Goal: Task Accomplishment & Management: Manage account settings

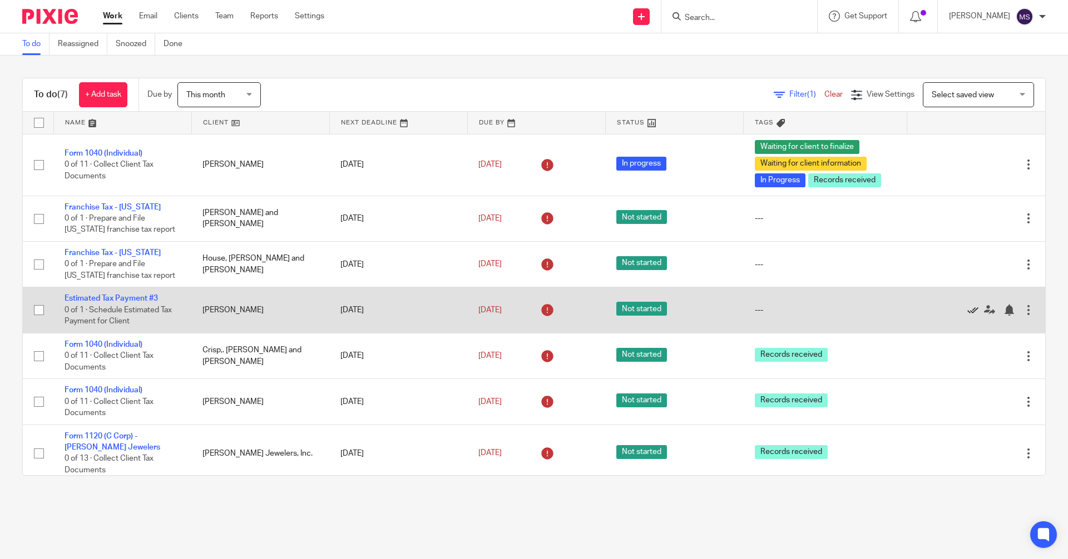
click at [291, 310] on icon at bounding box center [972, 310] width 11 height 11
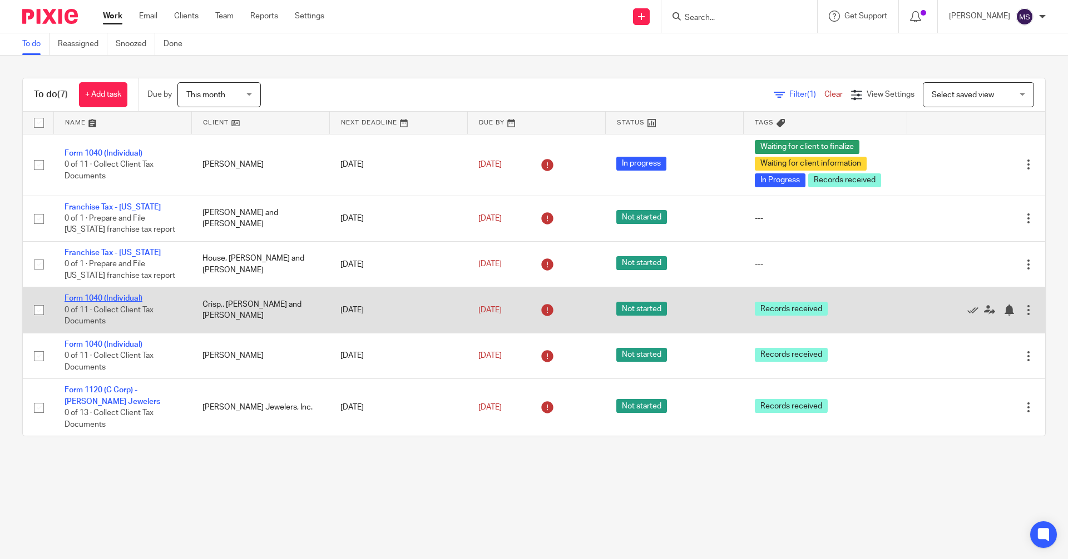
click at [113, 298] on link "Form 1040 (Individual)" at bounding box center [104, 299] width 78 height 8
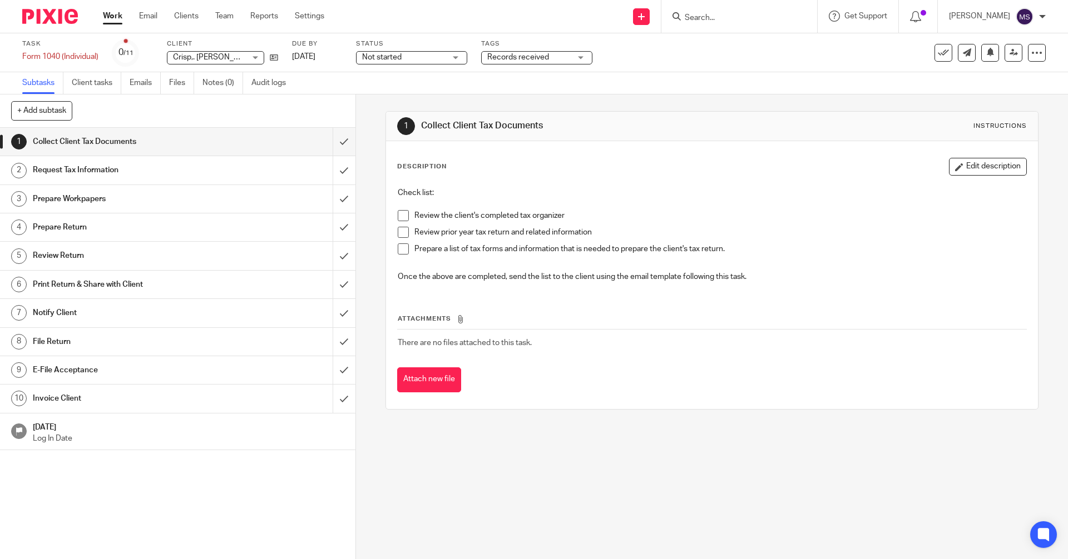
click at [436, 58] on span "Not started" at bounding box center [403, 58] width 83 height 12
click at [428, 92] on li "In progress" at bounding box center [413, 98] width 110 height 23
click at [570, 60] on span "Records received" at bounding box center [528, 58] width 83 height 12
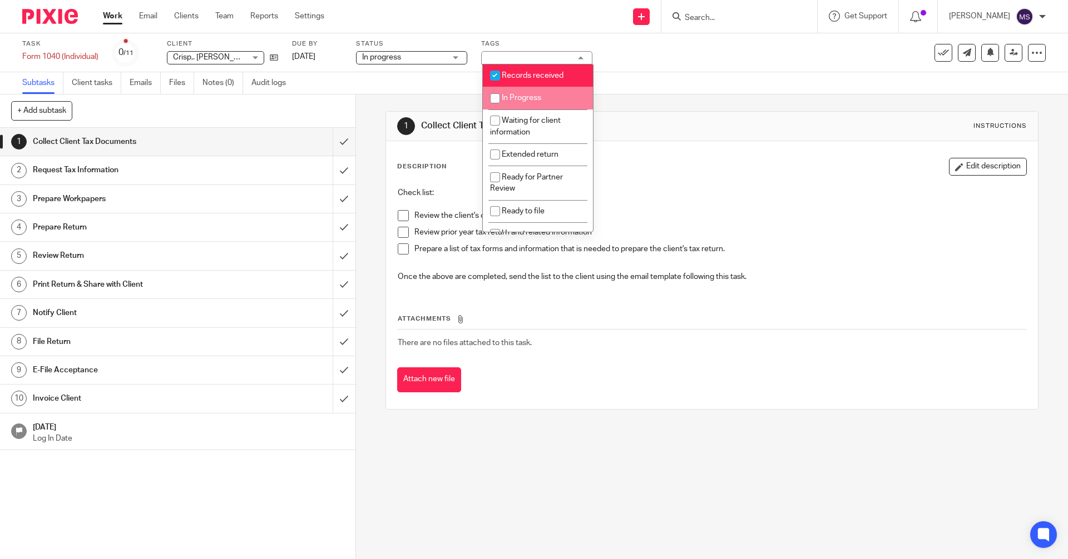
drag, startPoint x: 496, startPoint y: 100, endPoint x: 502, endPoint y: 99, distance: 6.2
click at [496, 100] on input "checkbox" at bounding box center [494, 98] width 21 height 21
checkbox input "true"
click at [667, 110] on div "1 Collect Client Tax Documents Instructions Description Edit description Check …" at bounding box center [711, 261] width 652 height 332
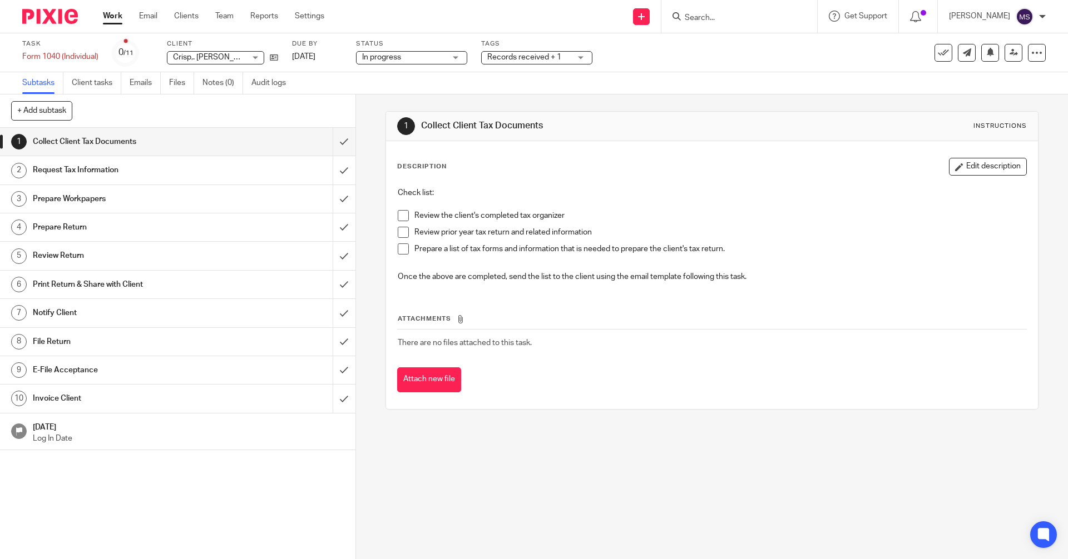
click at [116, 19] on link "Work" at bounding box center [112, 16] width 19 height 11
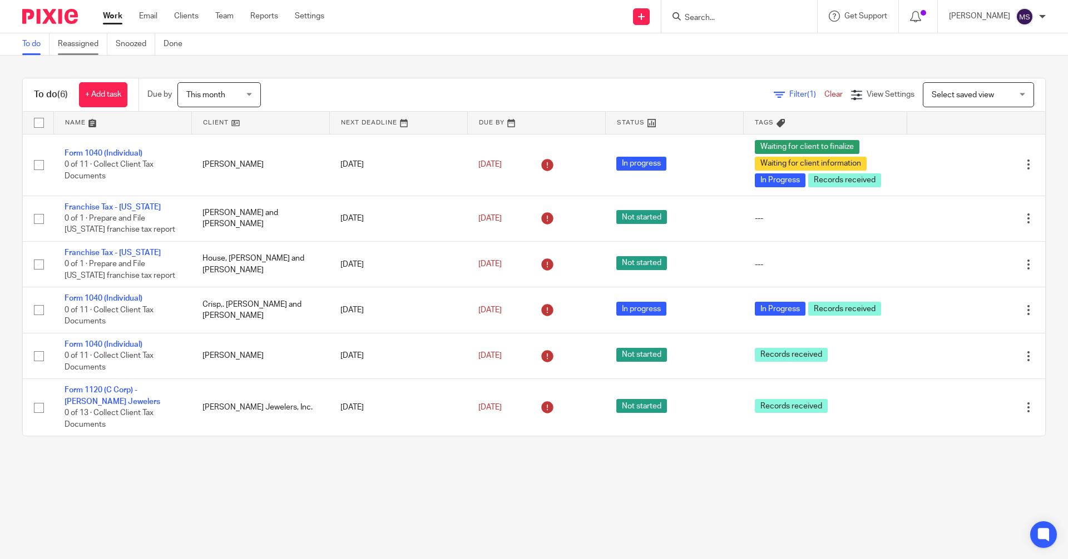
click at [81, 48] on link "Reassigned" at bounding box center [82, 44] width 49 height 22
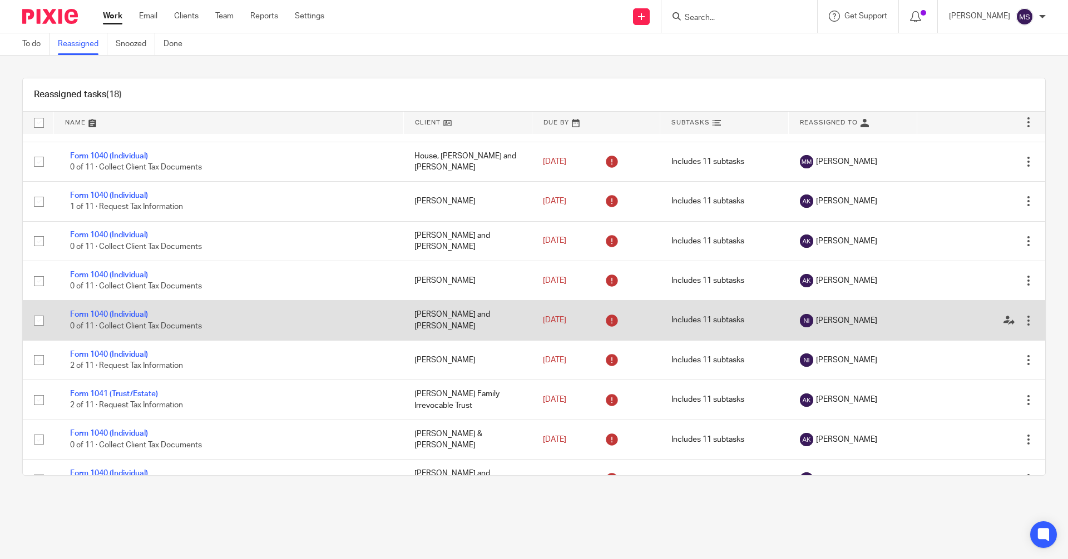
scroll to position [167, 0]
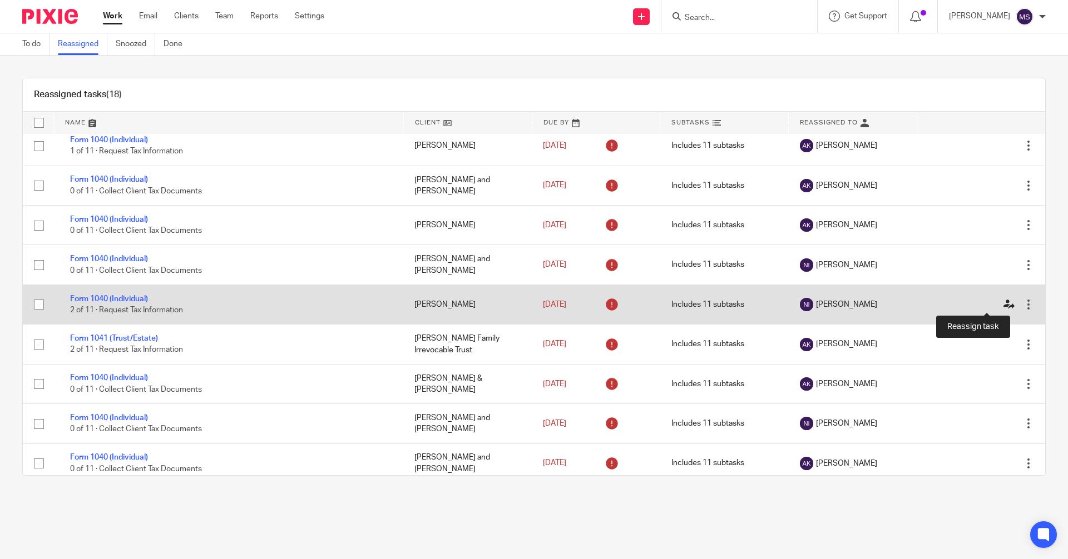
click at [1003, 304] on icon at bounding box center [1008, 304] width 11 height 11
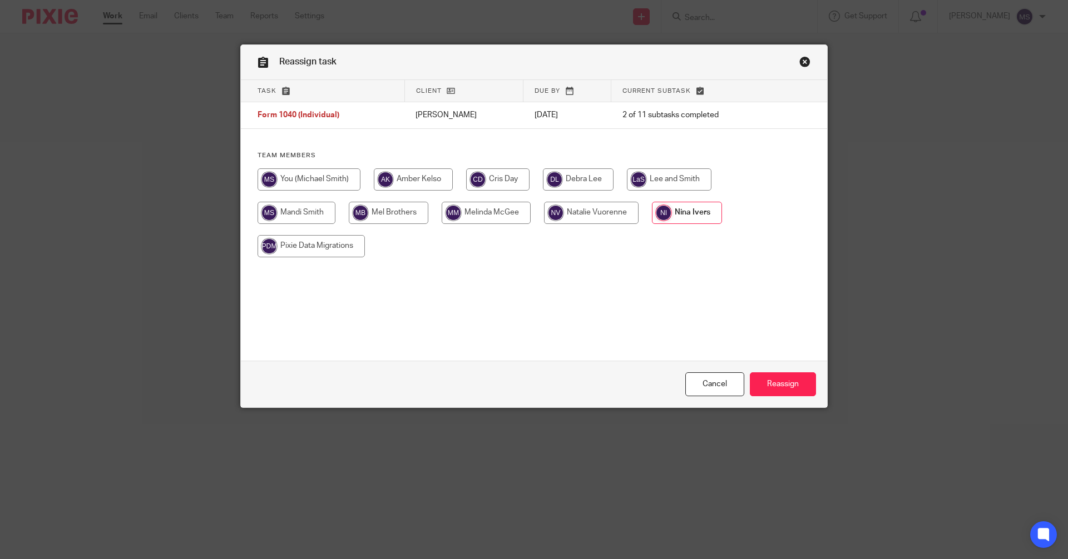
click at [492, 179] on input "radio" at bounding box center [497, 180] width 63 height 22
radio input "true"
click at [776, 386] on input "Reassign" at bounding box center [783, 385] width 66 height 24
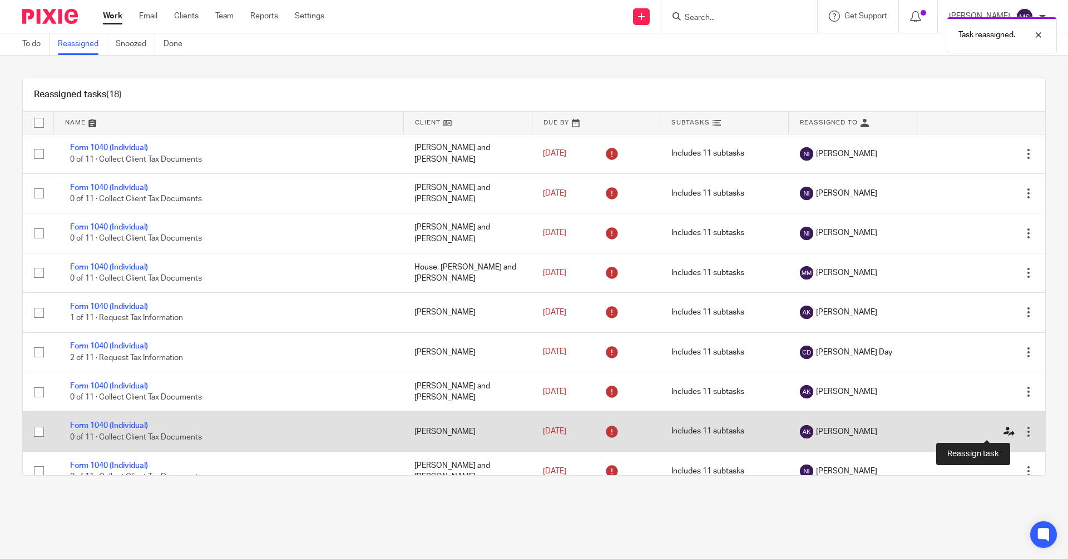
click at [1003, 430] on icon at bounding box center [1008, 432] width 11 height 11
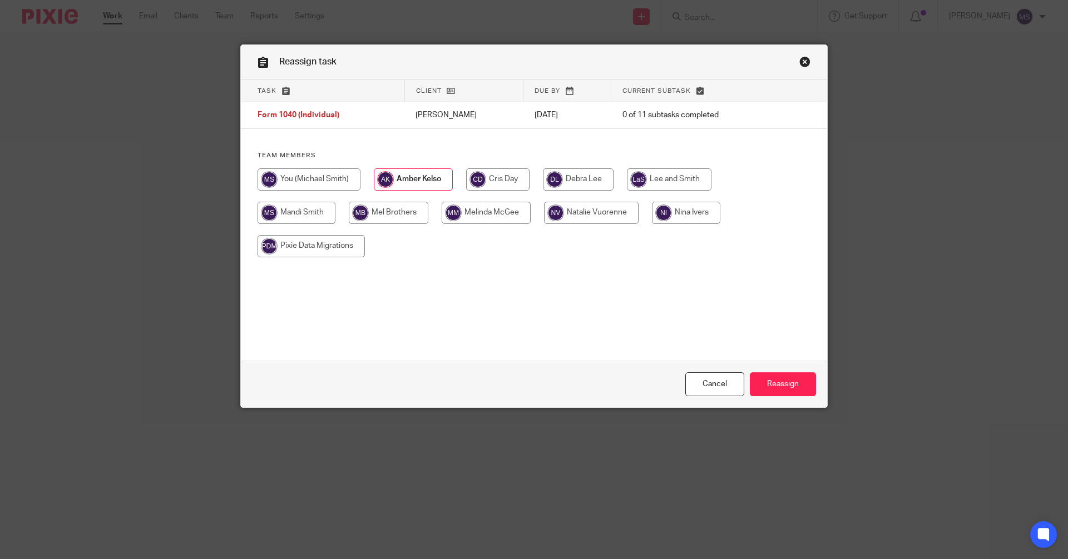
click at [501, 181] on input "radio" at bounding box center [497, 180] width 63 height 22
radio input "true"
click at [792, 388] on input "Reassign" at bounding box center [783, 385] width 66 height 24
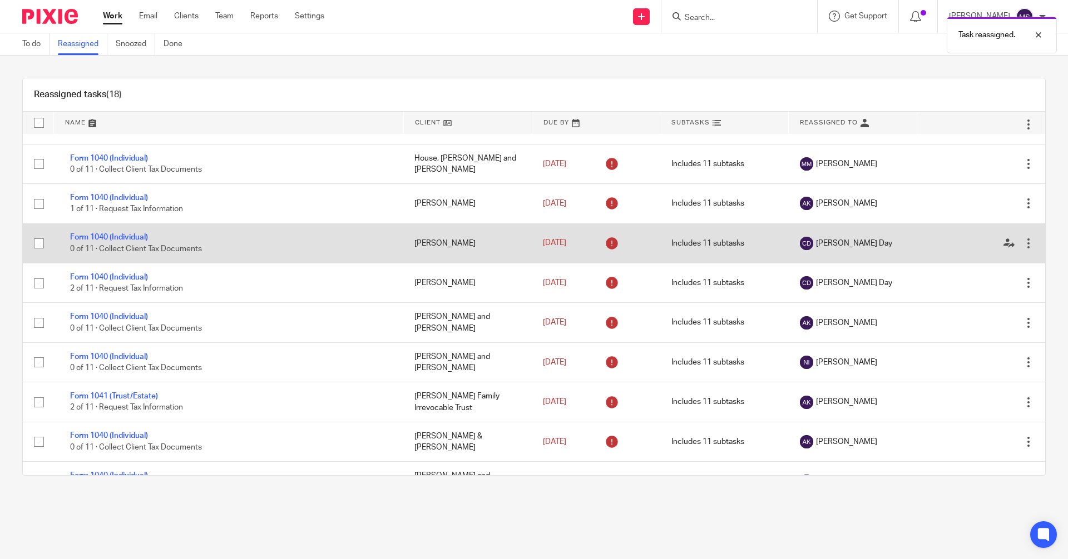
scroll to position [111, 0]
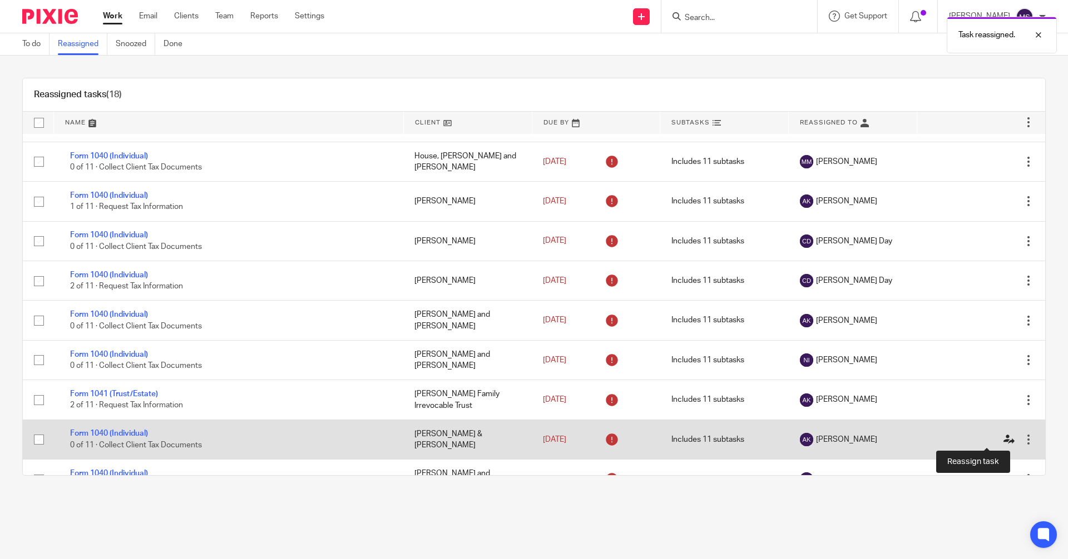
click at [1003, 437] on icon at bounding box center [1008, 439] width 11 height 11
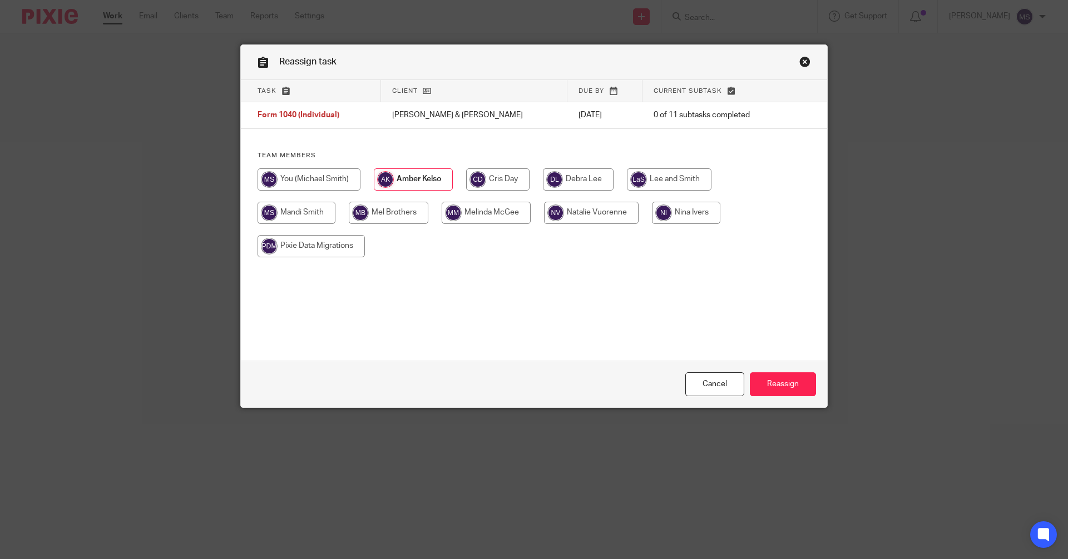
click at [489, 181] on input "radio" at bounding box center [497, 180] width 63 height 22
radio input "true"
click at [783, 382] on input "Reassign" at bounding box center [783, 385] width 66 height 24
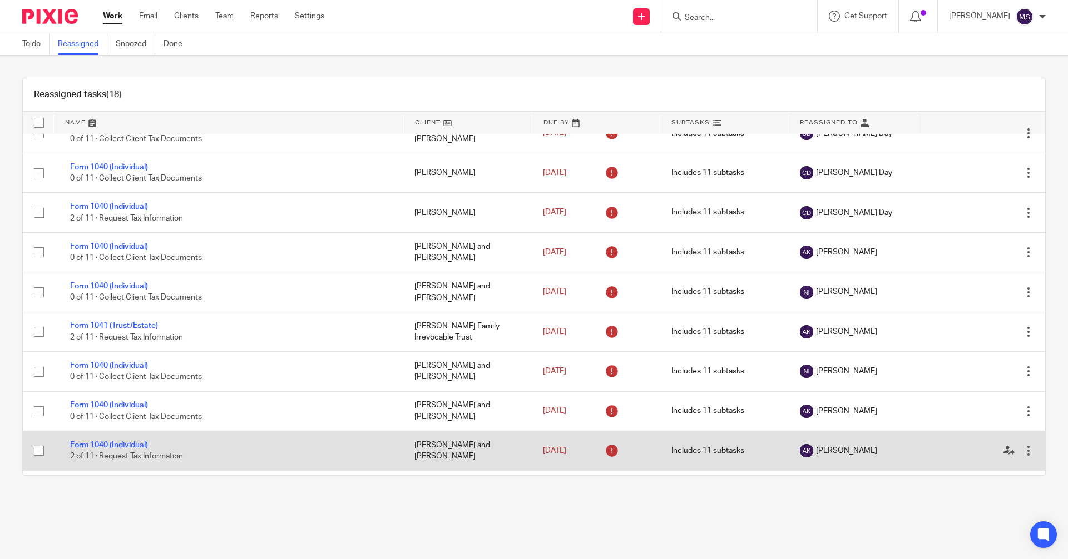
scroll to position [206, 0]
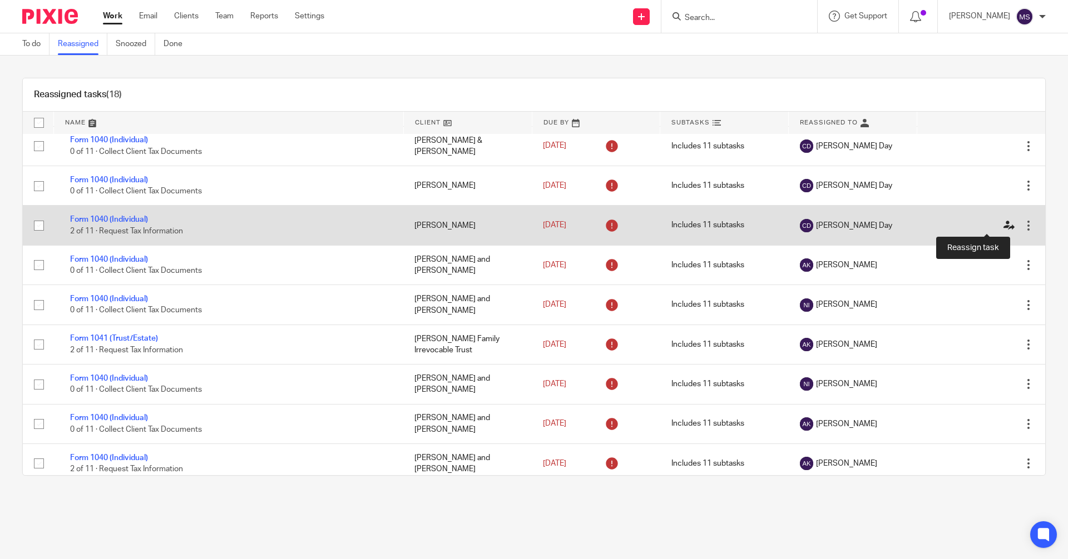
click at [1003, 223] on icon at bounding box center [1008, 225] width 11 height 11
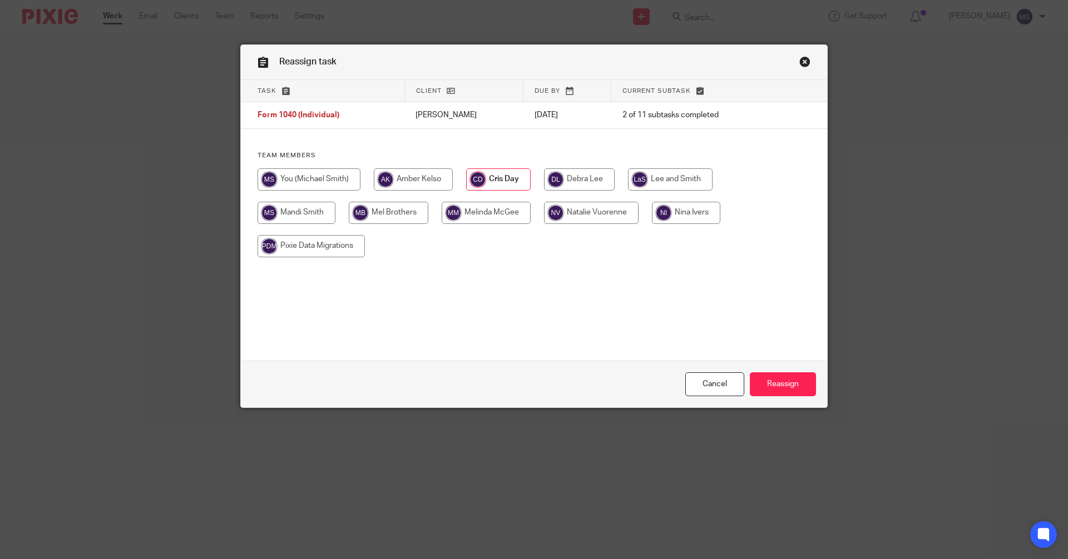
click at [677, 206] on input "radio" at bounding box center [686, 213] width 68 height 22
radio input "true"
click at [782, 382] on input "Reassign" at bounding box center [783, 385] width 66 height 24
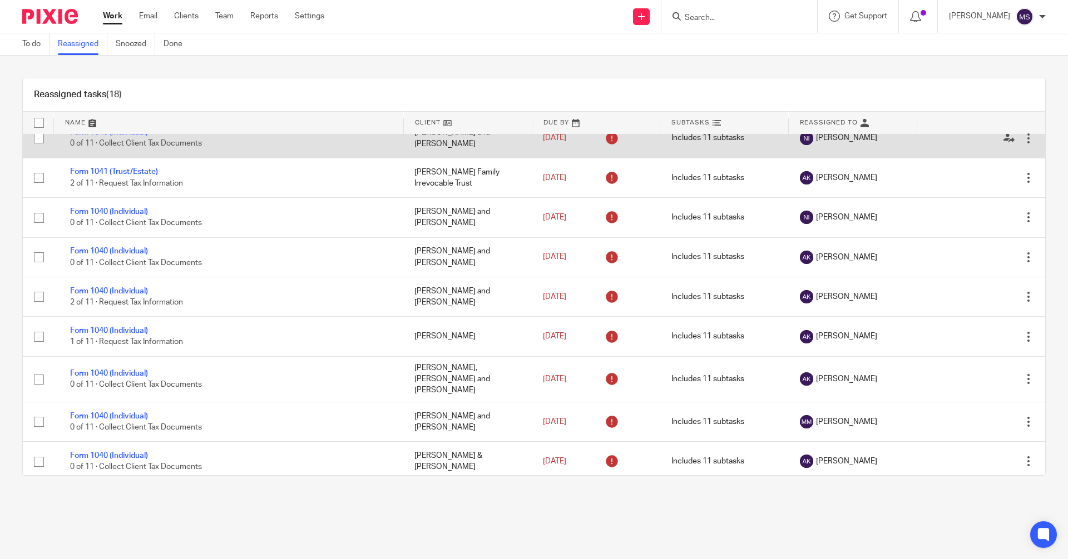
scroll to position [206, 0]
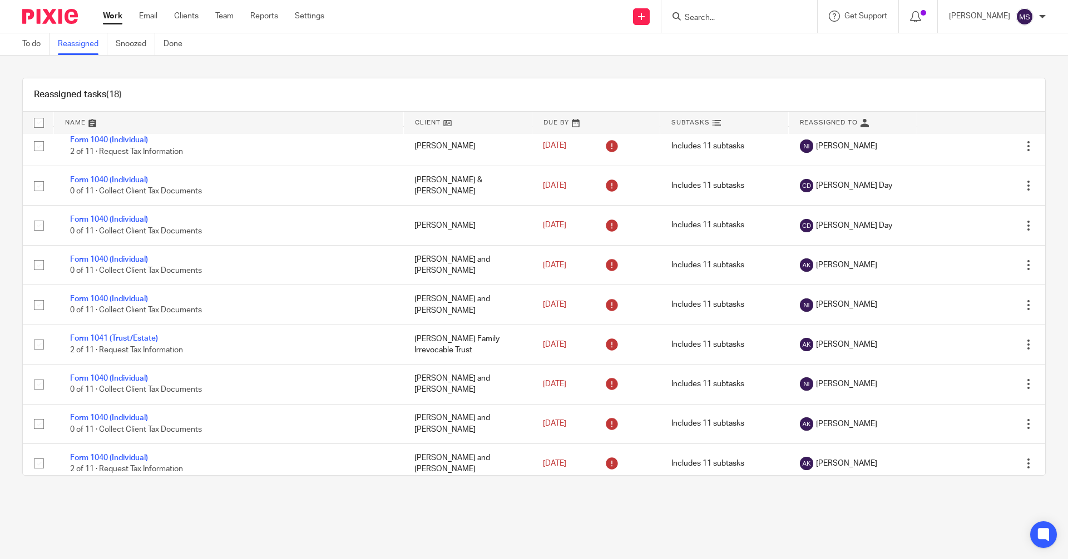
click at [741, 22] on input "Search" at bounding box center [733, 18] width 100 height 10
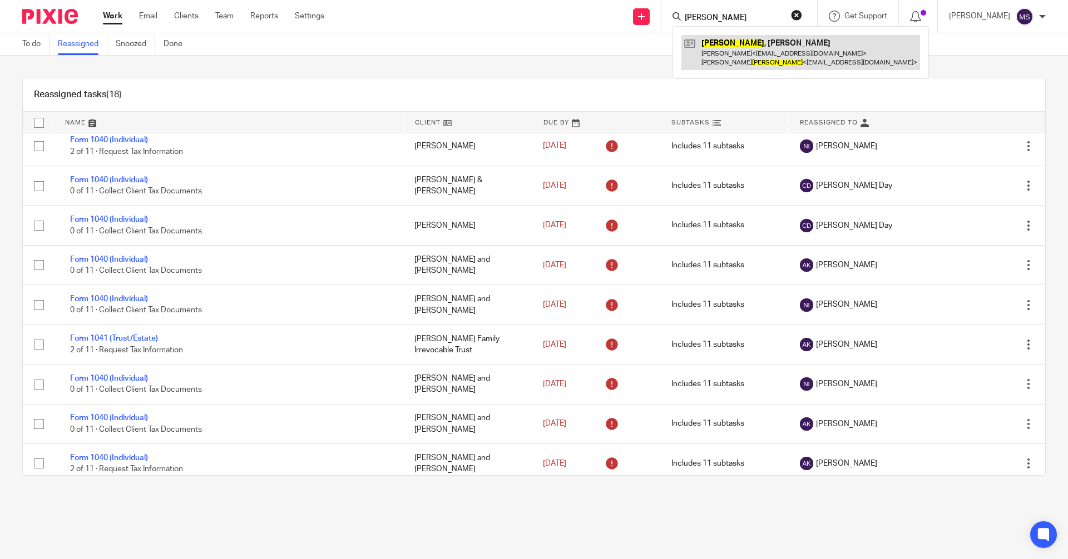
type input "[PERSON_NAME]"
click at [795, 45] on link at bounding box center [800, 52] width 239 height 34
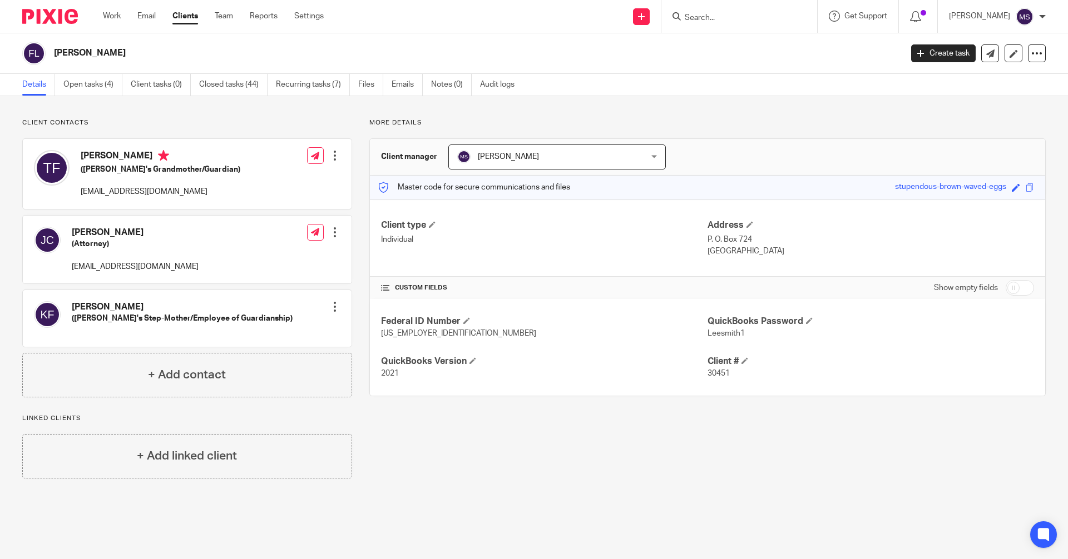
click at [705, 16] on input "Search" at bounding box center [733, 18] width 100 height 10
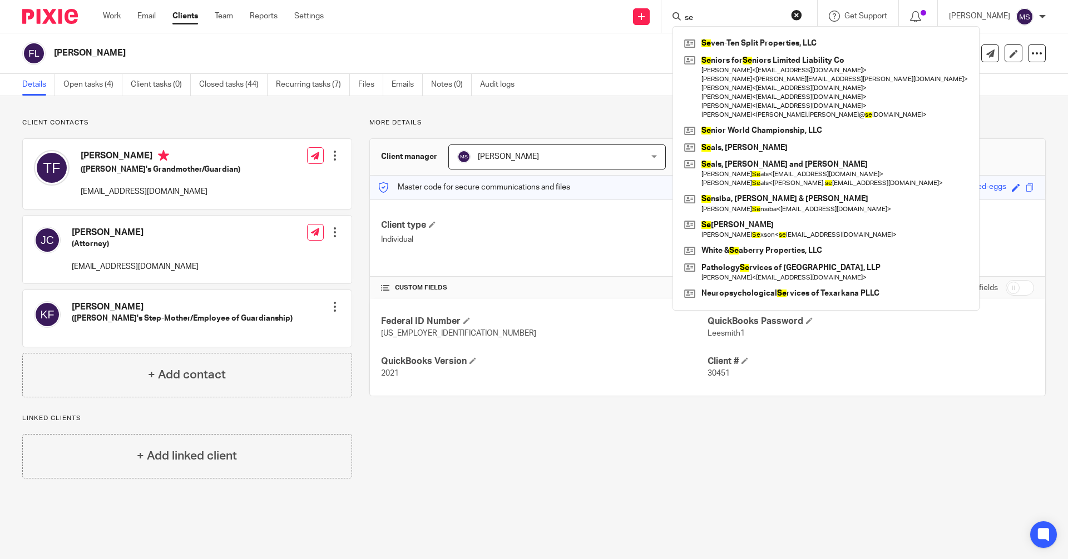
type input "s"
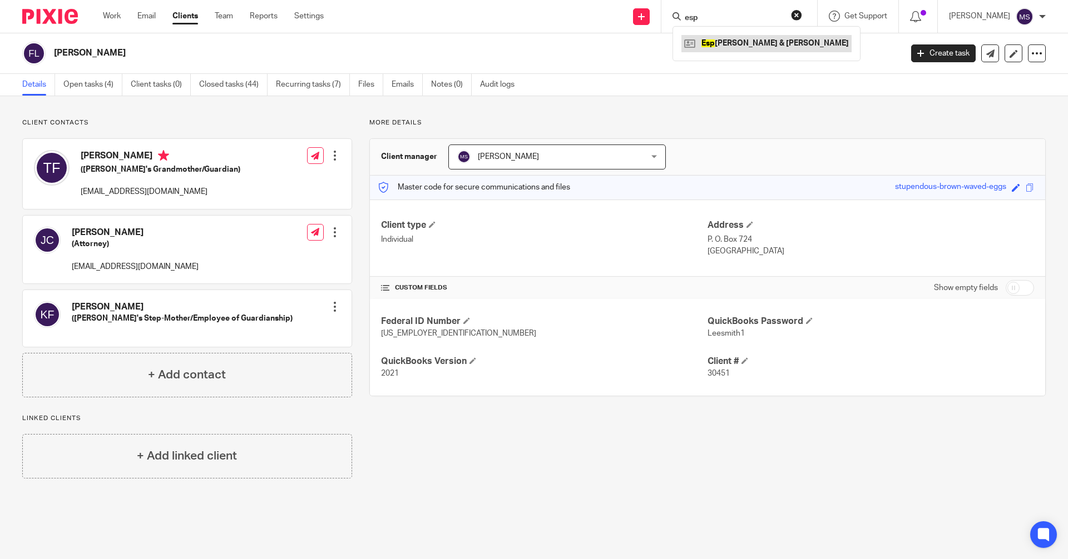
type input "esp"
click at [794, 46] on link at bounding box center [766, 43] width 170 height 17
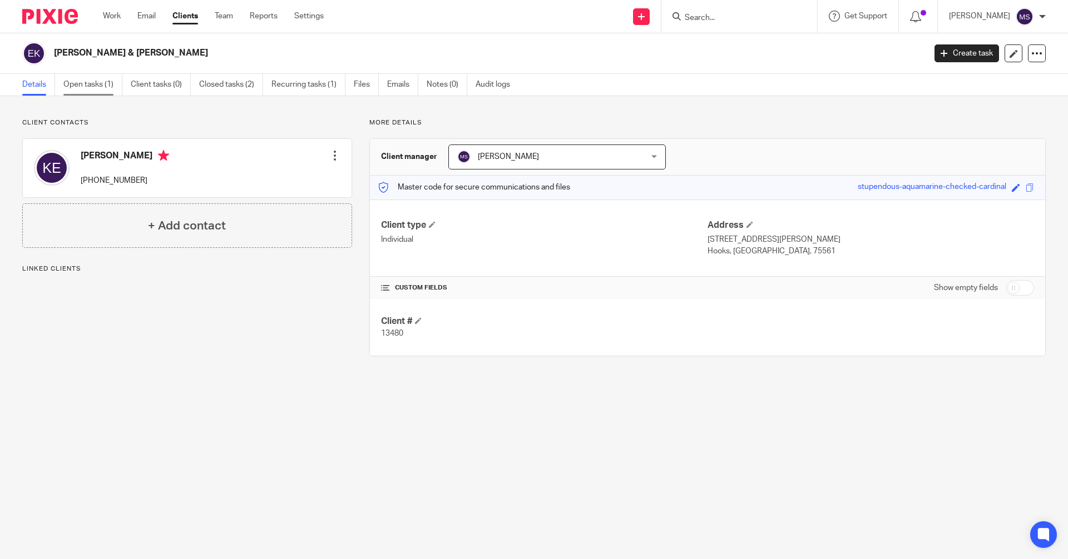
click at [108, 84] on link "Open tasks (1)" at bounding box center [92, 85] width 59 height 22
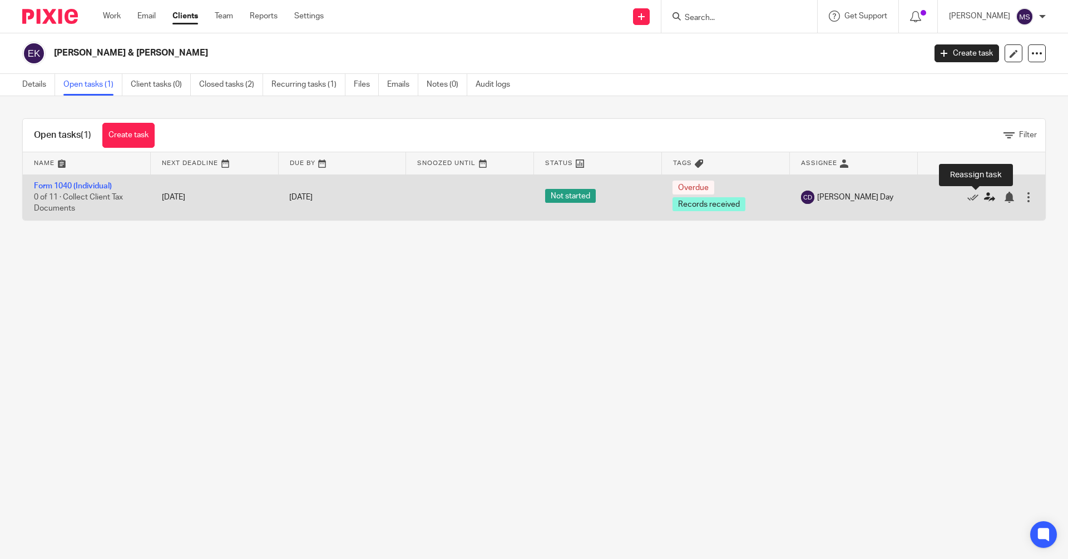
click at [984, 198] on icon at bounding box center [989, 197] width 11 height 11
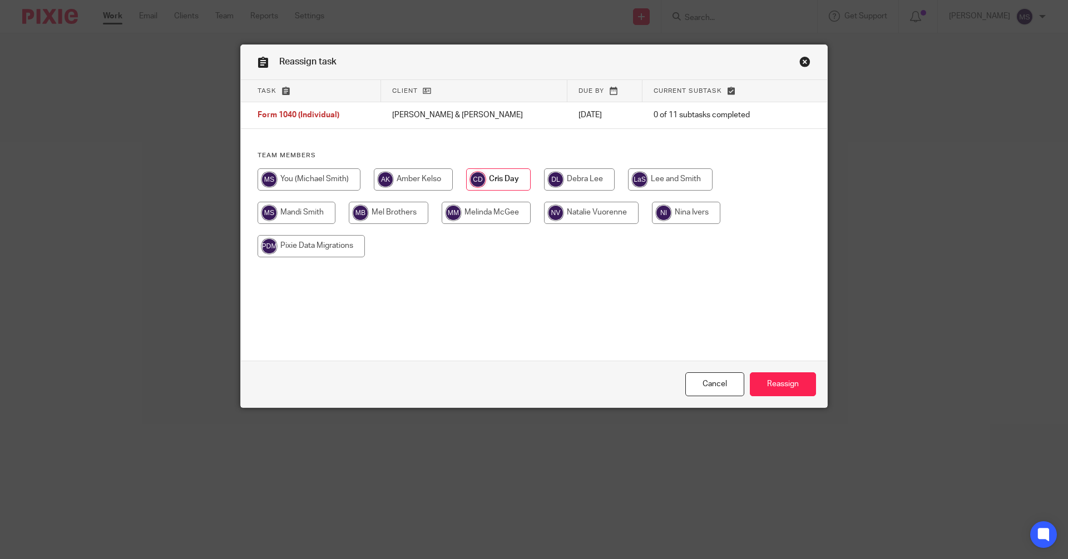
click at [422, 180] on input "radio" at bounding box center [413, 180] width 79 height 22
radio input "true"
click at [776, 384] on input "Reassign" at bounding box center [783, 385] width 66 height 24
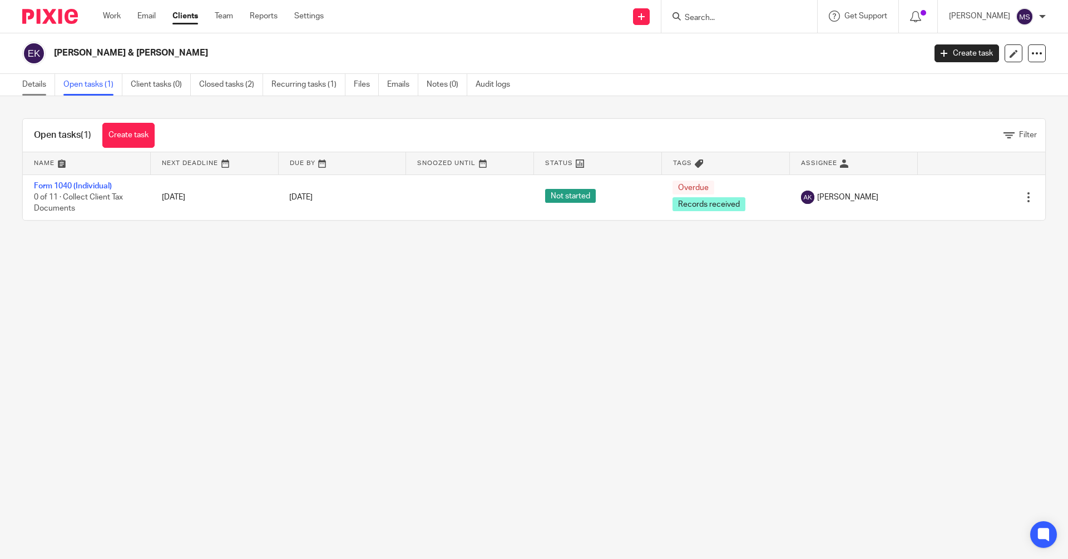
click at [25, 79] on link "Details" at bounding box center [38, 85] width 33 height 22
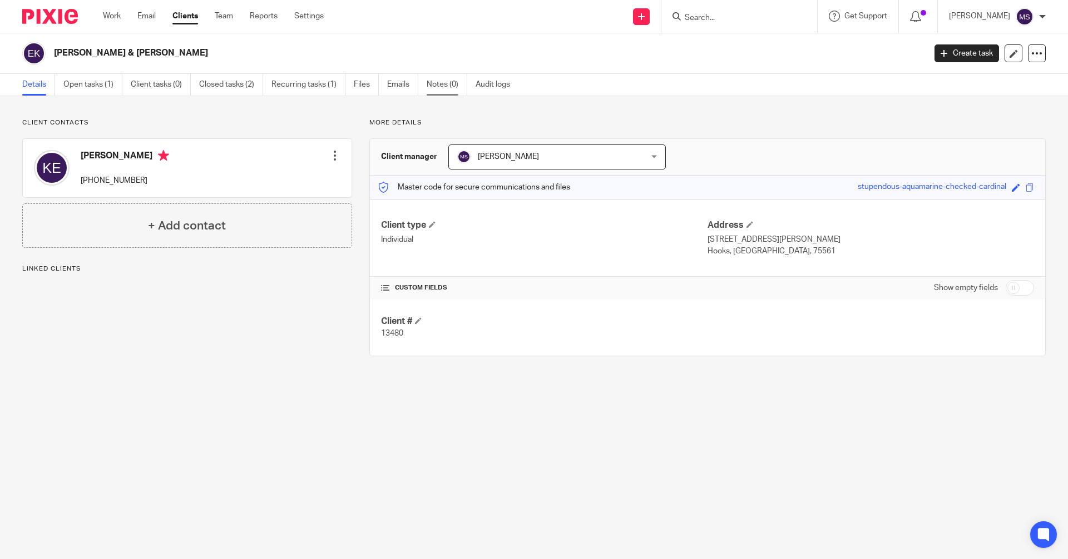
click at [441, 87] on link "Notes (0)" at bounding box center [447, 85] width 41 height 22
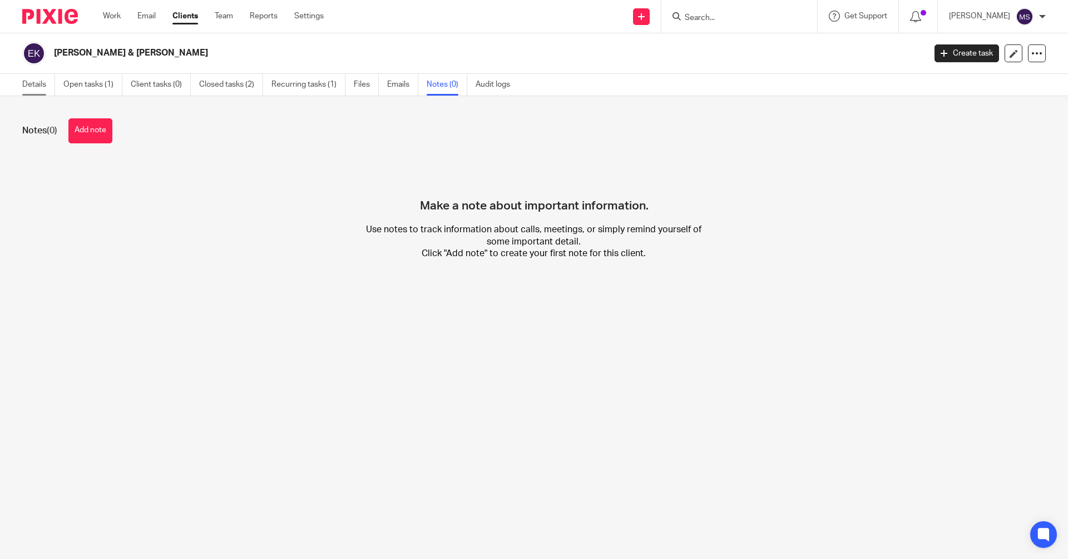
click at [46, 87] on link "Details" at bounding box center [38, 85] width 33 height 22
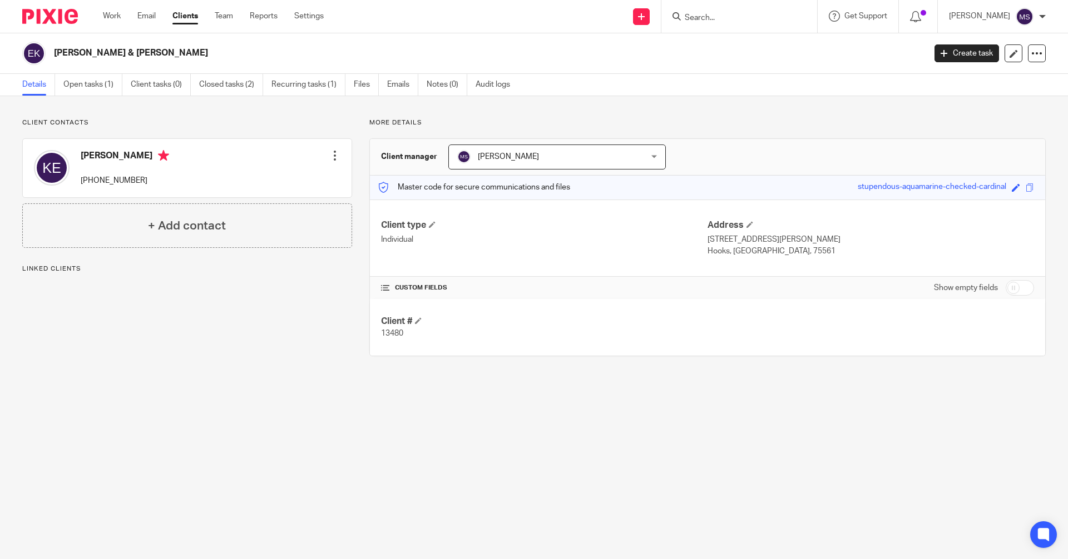
click at [114, 19] on link "Work" at bounding box center [112, 16] width 18 height 11
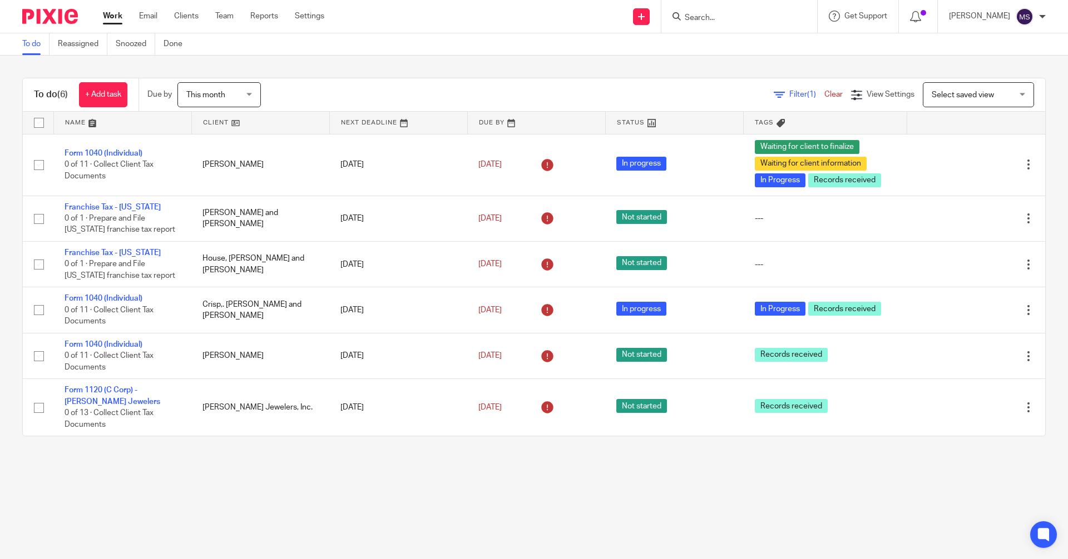
click at [703, 19] on input "Search" at bounding box center [733, 18] width 100 height 10
type input "[PERSON_NAME]"
drag, startPoint x: 732, startPoint y: 14, endPoint x: 665, endPoint y: 25, distance: 67.6
click at [665, 25] on div "Send new email Create task Add client finley Finley , Jeremy L. James Cranford …" at bounding box center [704, 16] width 727 height 33
click at [707, 17] on input "Search" at bounding box center [733, 18] width 100 height 10
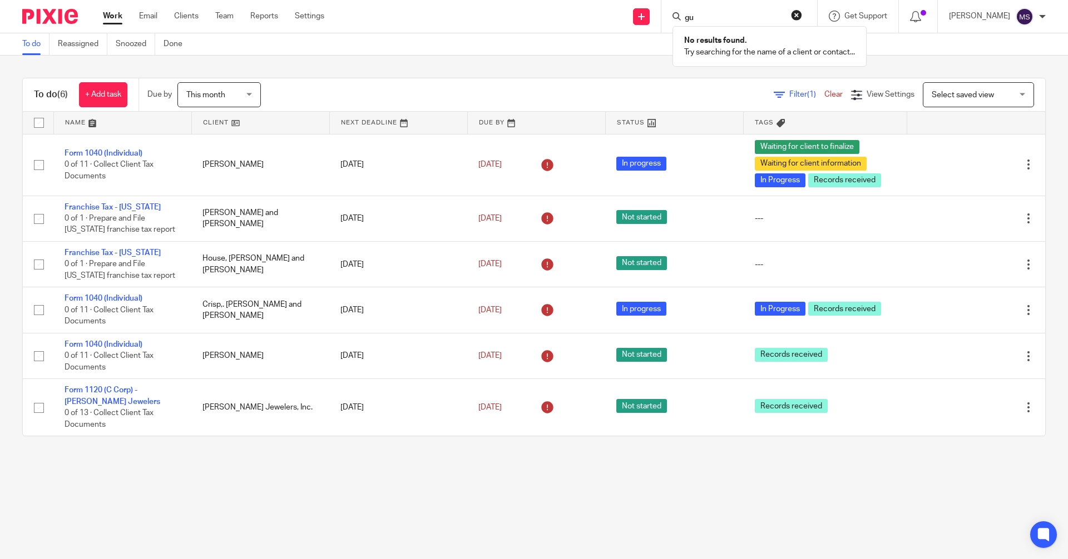
type input "g"
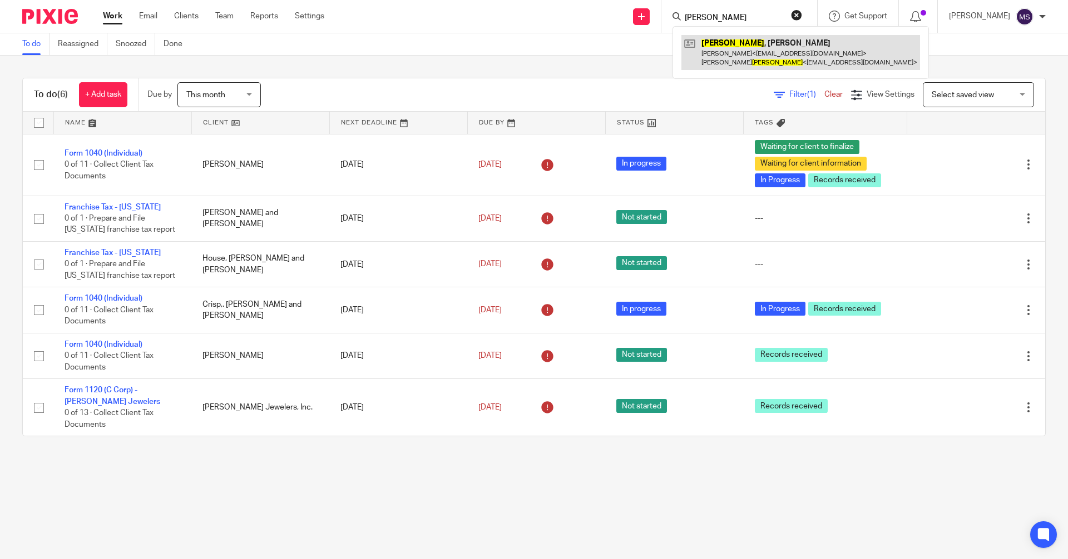
type input "finley"
click at [749, 51] on link at bounding box center [800, 52] width 239 height 34
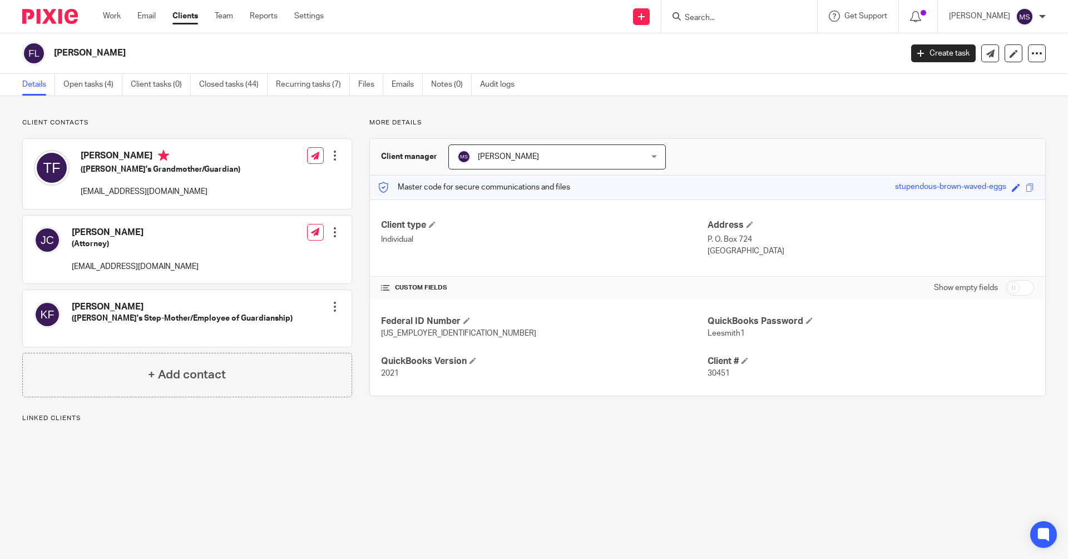
click at [331, 157] on div at bounding box center [334, 155] width 11 height 11
click at [289, 179] on link "Edit contact" at bounding box center [282, 180] width 106 height 16
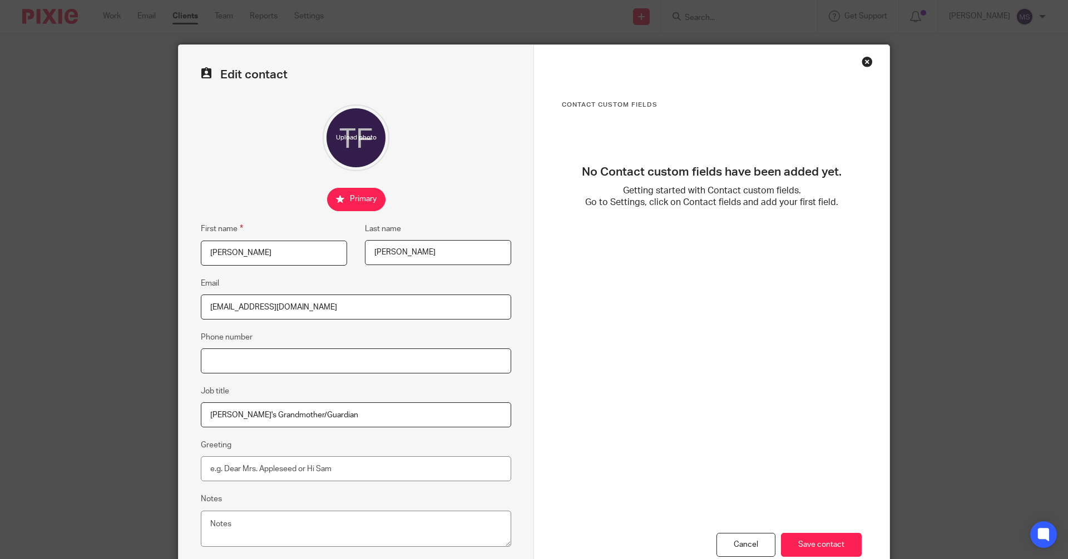
click at [267, 365] on input "Phone number" at bounding box center [356, 361] width 310 height 25
type input "[PHONE_NUMBER]"
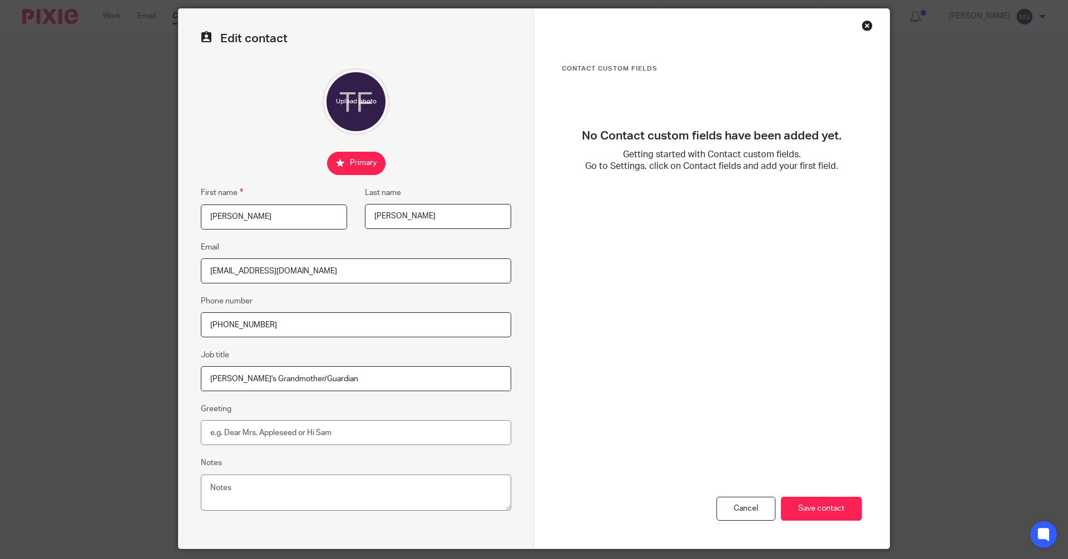
scroll to position [56, 0]
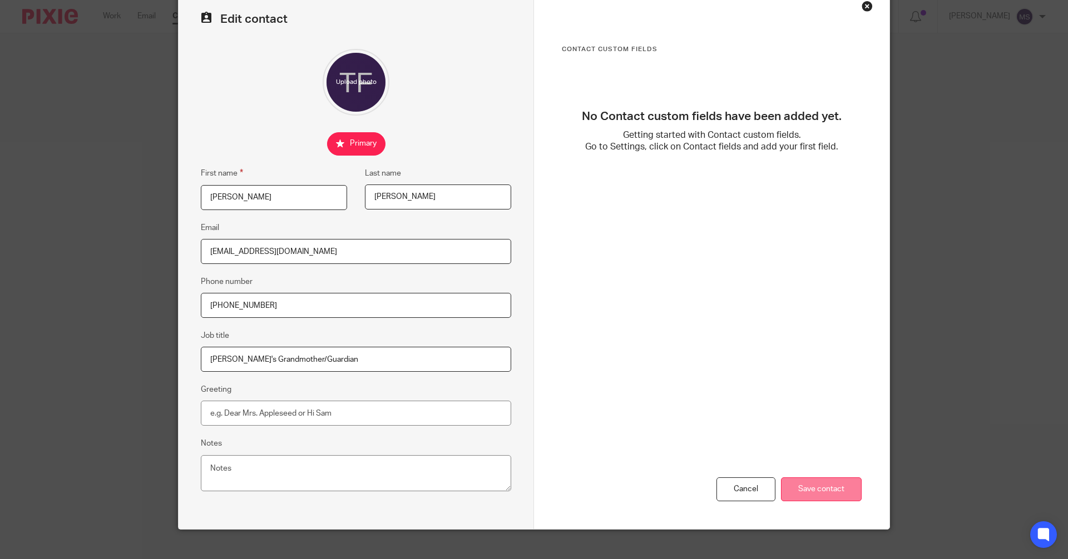
click at [819, 487] on input "Save contact" at bounding box center [821, 490] width 81 height 24
click at [306, 411] on input "Greeting" at bounding box center [356, 413] width 310 height 25
type input "Tommie"
click at [834, 492] on input "Save contact" at bounding box center [821, 490] width 81 height 24
